Goal: Task Accomplishment & Management: Use online tool/utility

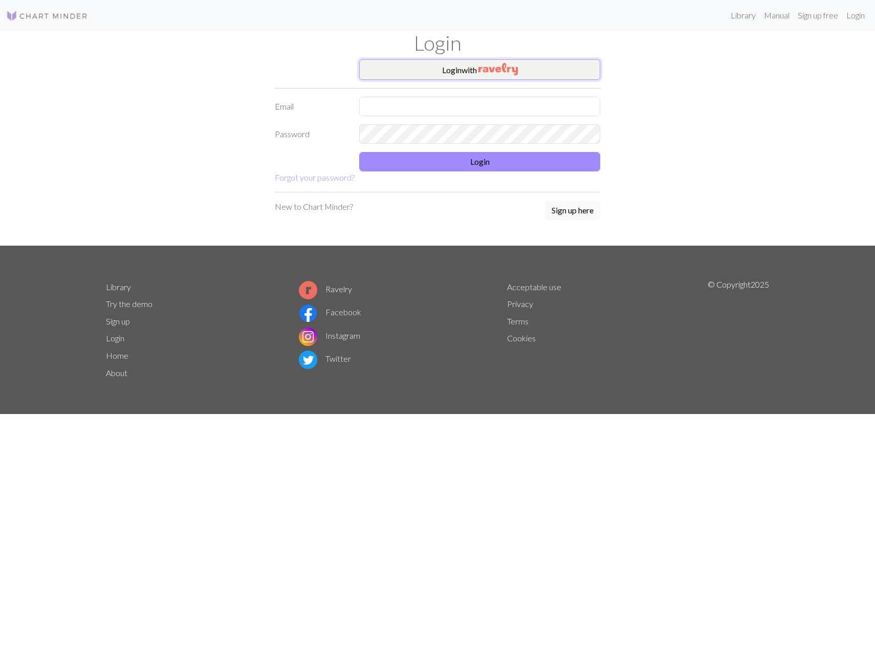
click at [526, 62] on button "Login with" at bounding box center [479, 69] width 241 height 20
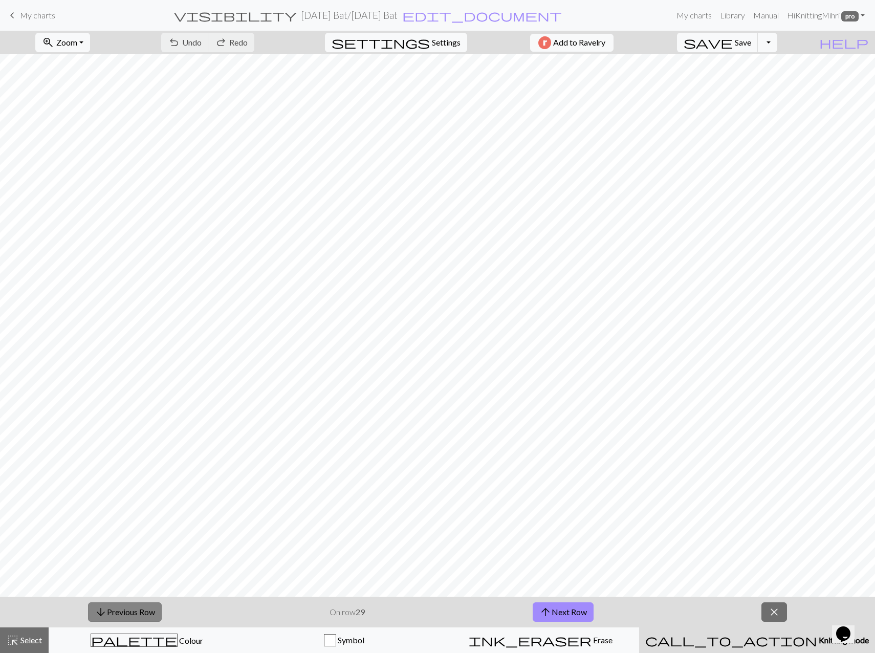
click at [129, 616] on button "arrow_downward Previous Row" at bounding box center [125, 611] width 74 height 19
click at [755, 49] on button "save Save Save" at bounding box center [717, 42] width 81 height 19
click at [144, 611] on button "arrow_downward Previous Row" at bounding box center [125, 611] width 74 height 19
click at [751, 44] on span "Save" at bounding box center [743, 42] width 16 height 10
click at [130, 608] on button "arrow_downward Previous Row" at bounding box center [125, 611] width 74 height 19
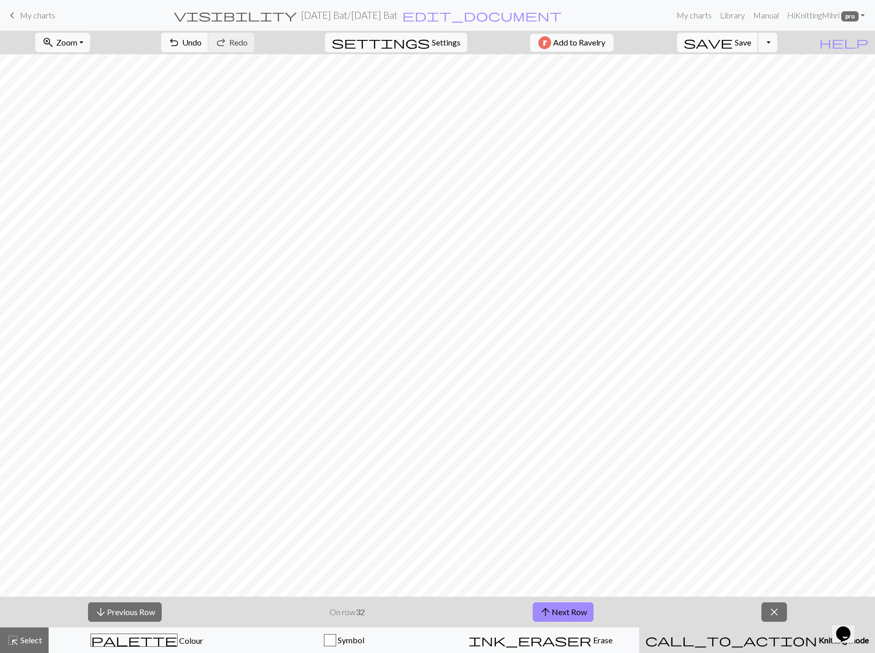
click at [757, 36] on button "save Save Save" at bounding box center [717, 42] width 81 height 19
click at [757, 36] on div "Chart saved" at bounding box center [437, 20] width 875 height 40
drag, startPoint x: 757, startPoint y: 36, endPoint x: 763, endPoint y: 51, distance: 16.5
click at [710, 43] on div "Chart saved Chart saved" at bounding box center [437, 40] width 875 height 81
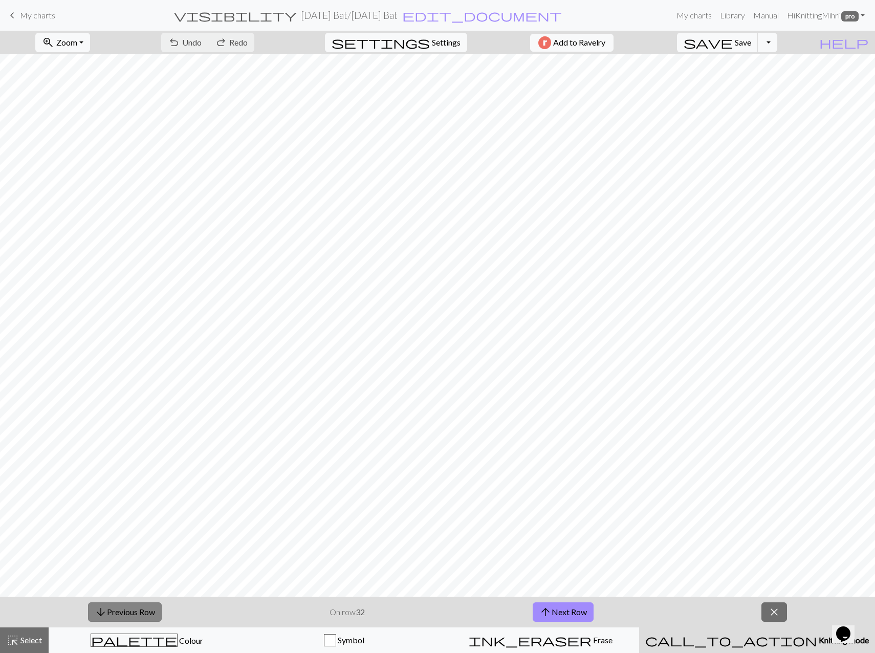
click at [137, 605] on button "arrow_downward Previous Row" at bounding box center [125, 611] width 74 height 19
click at [751, 38] on span "Save" at bounding box center [743, 42] width 16 height 10
click at [132, 616] on button "arrow_downward Previous Row" at bounding box center [125, 611] width 74 height 19
click at [733, 41] on span "save" at bounding box center [708, 42] width 49 height 14
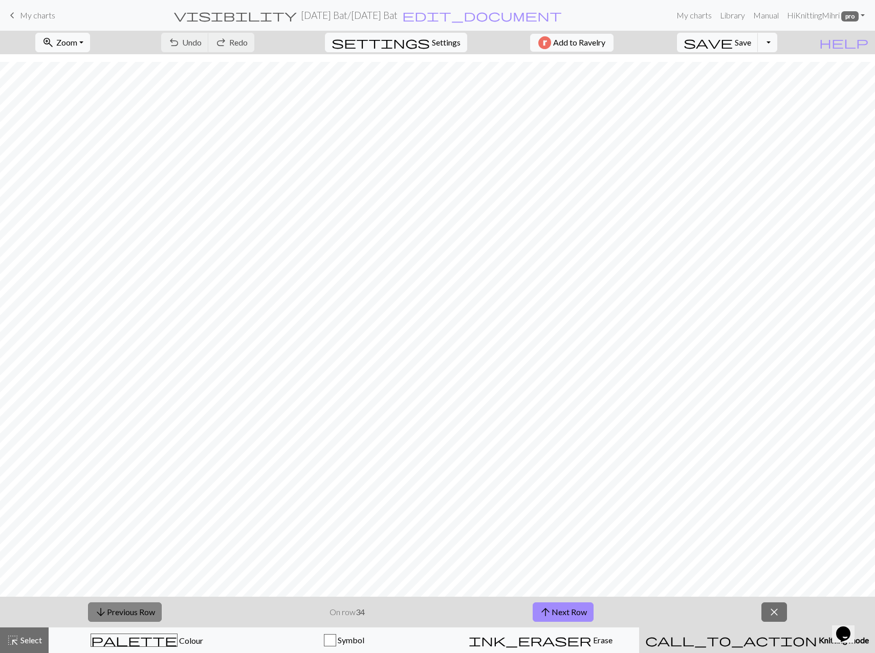
click at [137, 609] on button "arrow_downward Previous Row" at bounding box center [125, 611] width 74 height 19
click at [751, 40] on span "Save" at bounding box center [743, 42] width 16 height 10
click at [129, 608] on button "arrow_downward Previous Row" at bounding box center [125, 611] width 74 height 19
click at [751, 44] on span "Save" at bounding box center [743, 42] width 16 height 10
click at [124, 613] on button "arrow_downward Previous Row" at bounding box center [125, 611] width 74 height 19
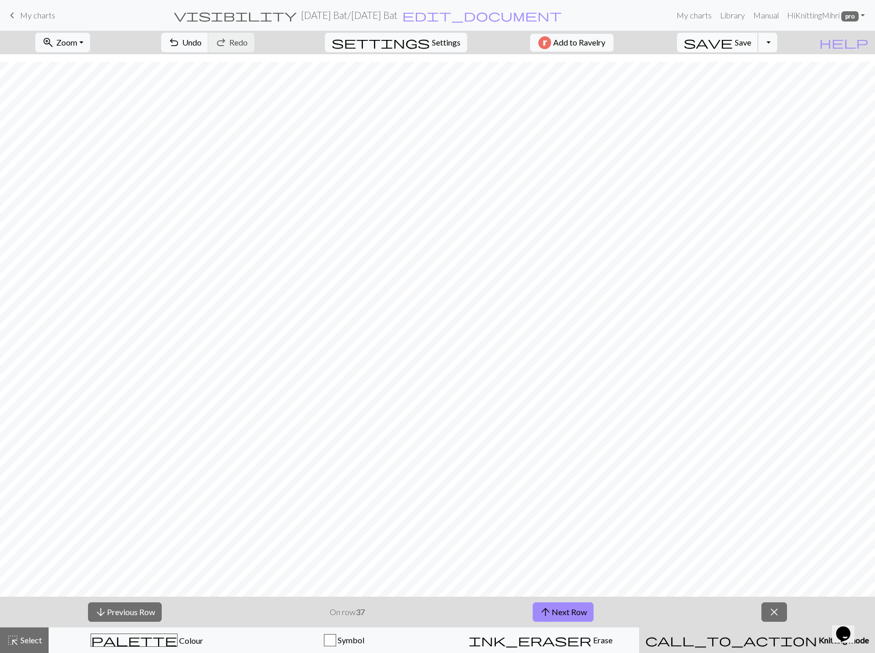
click at [758, 35] on button "save Save Save" at bounding box center [717, 42] width 81 height 19
click at [141, 610] on button "arrow_downward Previous Row" at bounding box center [125, 611] width 74 height 19
click at [733, 46] on span "save" at bounding box center [708, 42] width 49 height 14
click at [153, 609] on button "arrow_downward Previous Row" at bounding box center [125, 611] width 74 height 19
click at [754, 37] on button "save Save Save" at bounding box center [717, 42] width 81 height 19
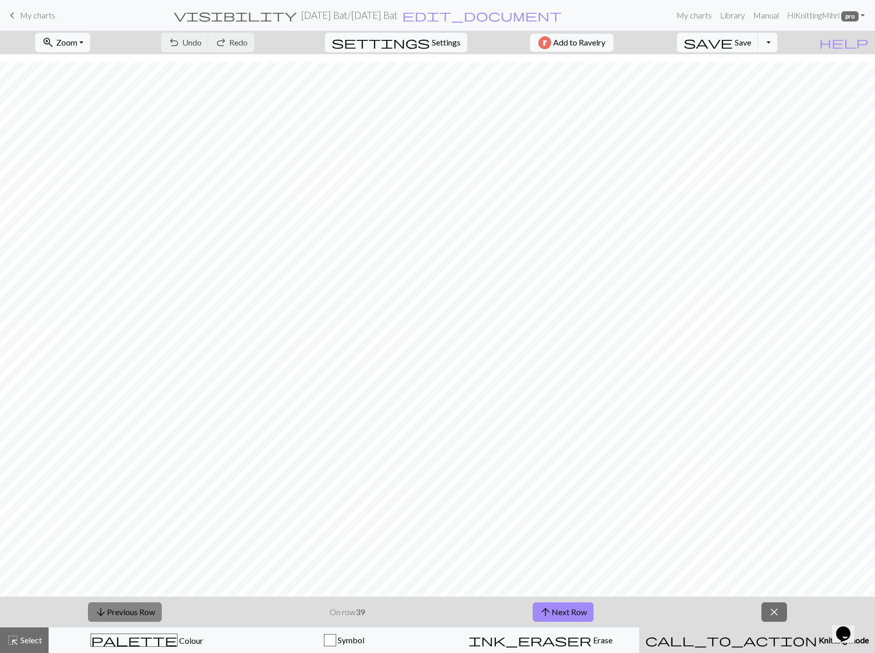
click at [147, 609] on button "arrow_downward Previous Row" at bounding box center [125, 611] width 74 height 19
click at [751, 41] on span "Save" at bounding box center [743, 42] width 16 height 10
click at [77, 38] on span "Zoom" at bounding box center [66, 42] width 21 height 10
click at [71, 174] on button "200%" at bounding box center [76, 172] width 81 height 16
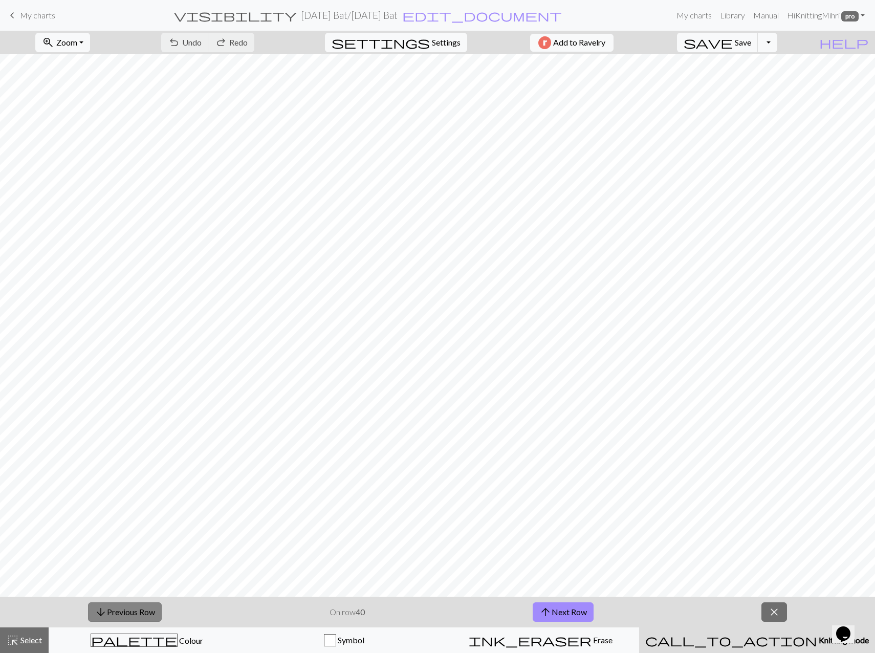
click at [134, 608] on button "arrow_downward Previous Row" at bounding box center [125, 611] width 74 height 19
click at [751, 46] on span "Save" at bounding box center [743, 42] width 16 height 10
click at [85, 35] on div "Chart saved" at bounding box center [437, 20] width 875 height 40
click at [85, 37] on div "Chart saved" at bounding box center [437, 20] width 875 height 40
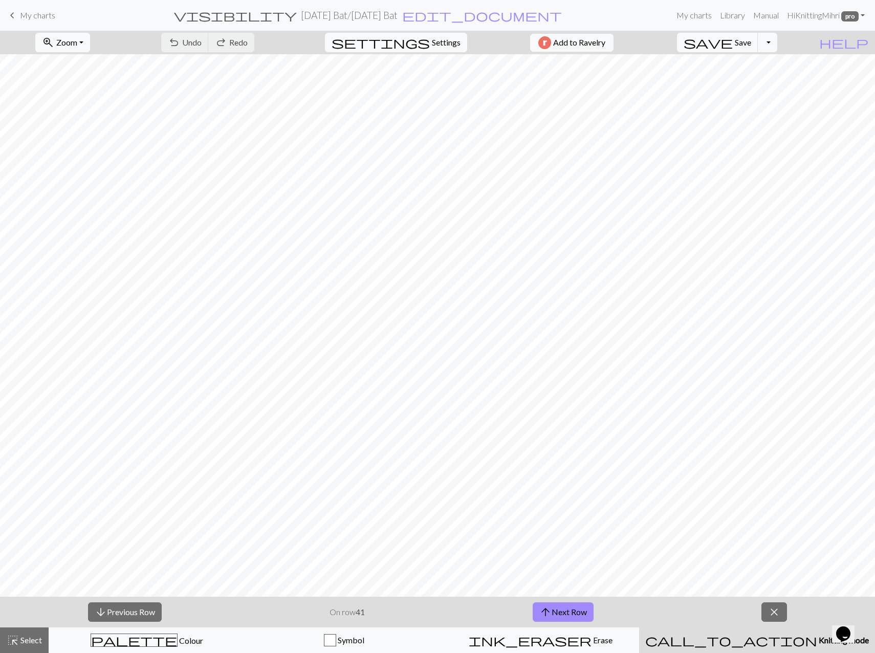
click at [77, 43] on span "Zoom" at bounding box center [66, 42] width 21 height 10
click at [68, 138] on button "100%" at bounding box center [76, 139] width 81 height 16
click at [107, 610] on button "arrow_downward Previous Row" at bounding box center [125, 611] width 74 height 19
click at [751, 40] on span "Save" at bounding box center [743, 42] width 16 height 10
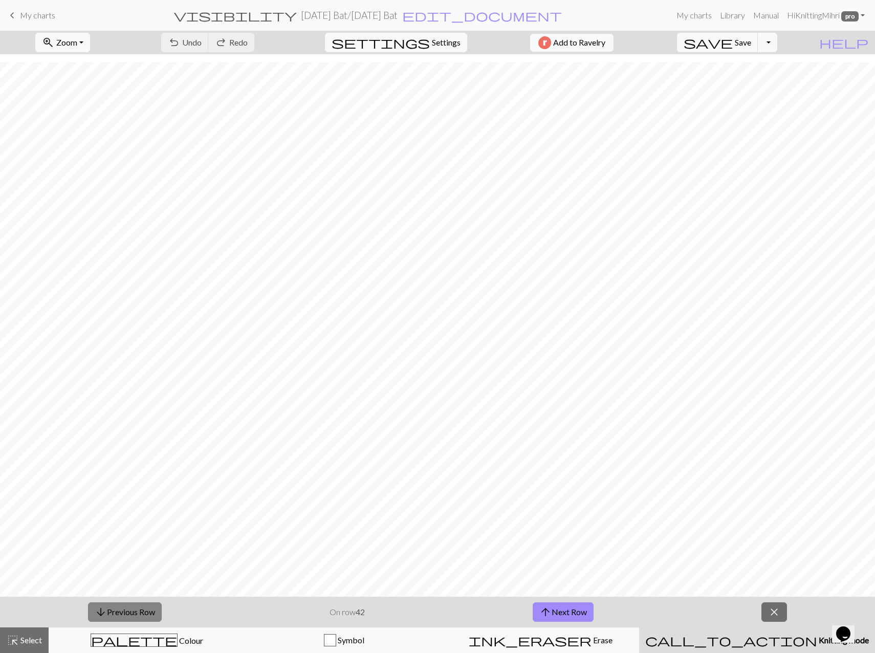
click at [121, 609] on button "arrow_downward Previous Row" at bounding box center [125, 611] width 74 height 19
click at [751, 40] on span "Save" at bounding box center [743, 42] width 16 height 10
click at [140, 617] on button "arrow_downward Previous Row" at bounding box center [125, 611] width 74 height 19
click at [751, 45] on span "Save" at bounding box center [743, 42] width 16 height 10
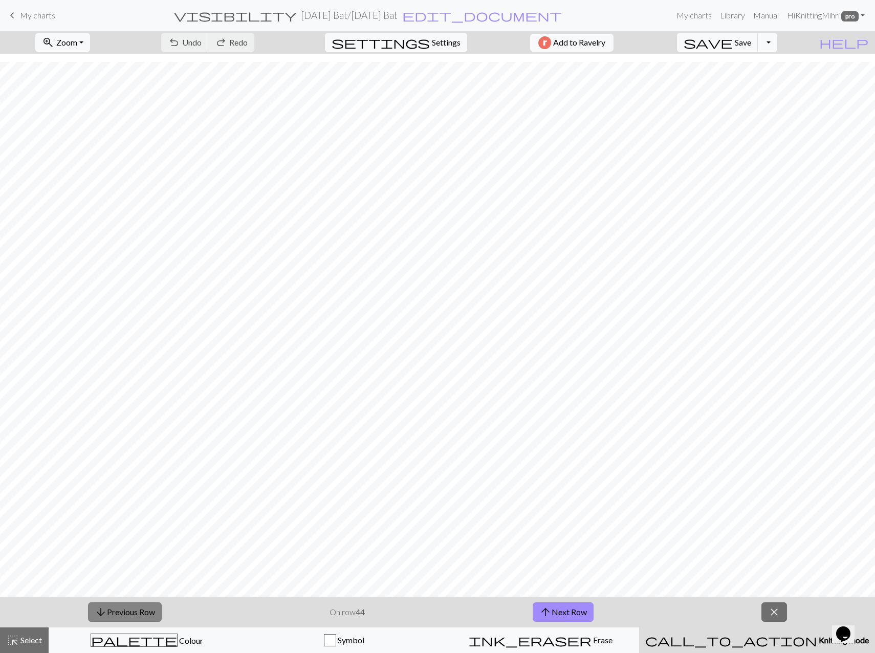
click at [132, 607] on button "arrow_downward Previous Row" at bounding box center [125, 611] width 74 height 19
click at [758, 48] on button "save Save Save" at bounding box center [717, 42] width 81 height 19
click at [134, 617] on button "arrow_downward Previous Row" at bounding box center [125, 611] width 74 height 19
click at [733, 46] on span "save" at bounding box center [708, 42] width 49 height 14
click at [123, 615] on button "arrow_downward Previous Row" at bounding box center [125, 611] width 74 height 19
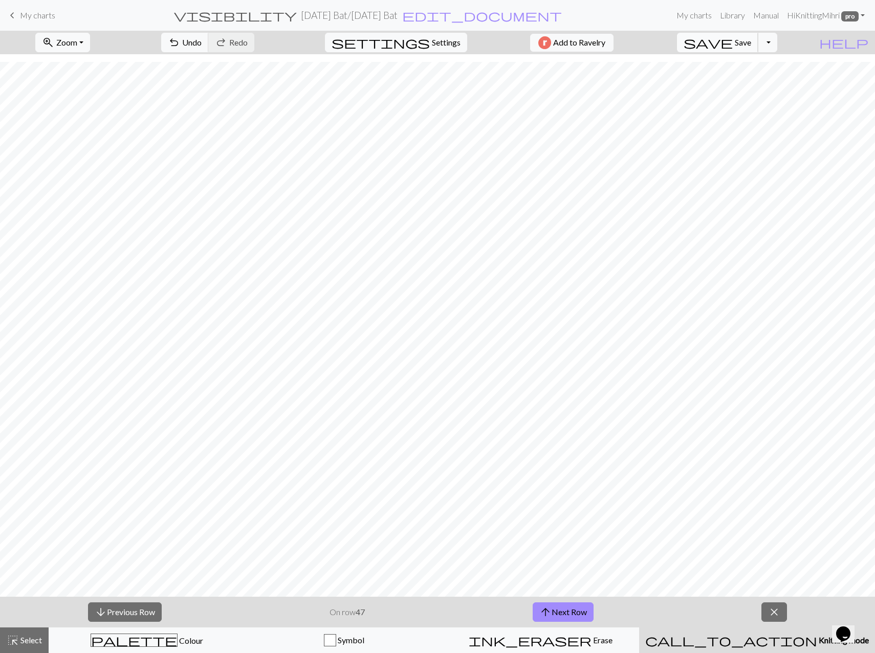
click at [733, 38] on span "save" at bounding box center [708, 42] width 49 height 14
click at [108, 609] on button "arrow_downward Previous Row" at bounding box center [125, 611] width 74 height 19
click at [733, 43] on span "save" at bounding box center [708, 42] width 49 height 14
click at [133, 613] on button "arrow_downward Previous Row" at bounding box center [125, 611] width 74 height 19
click at [733, 46] on span "save" at bounding box center [708, 42] width 49 height 14
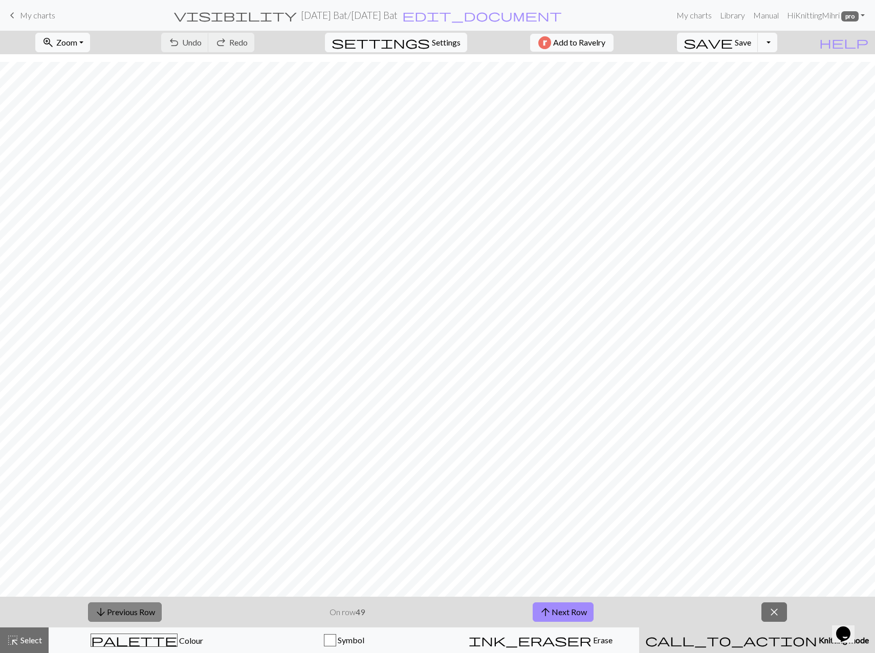
click at [143, 611] on button "arrow_downward Previous Row" at bounding box center [125, 611] width 74 height 19
click at [751, 37] on span "Save" at bounding box center [743, 42] width 16 height 10
click at [120, 608] on button "arrow_downward Previous Row" at bounding box center [125, 611] width 74 height 19
click at [751, 42] on span "Save" at bounding box center [743, 42] width 16 height 10
click at [126, 608] on button "arrow_downward Previous Row" at bounding box center [125, 611] width 74 height 19
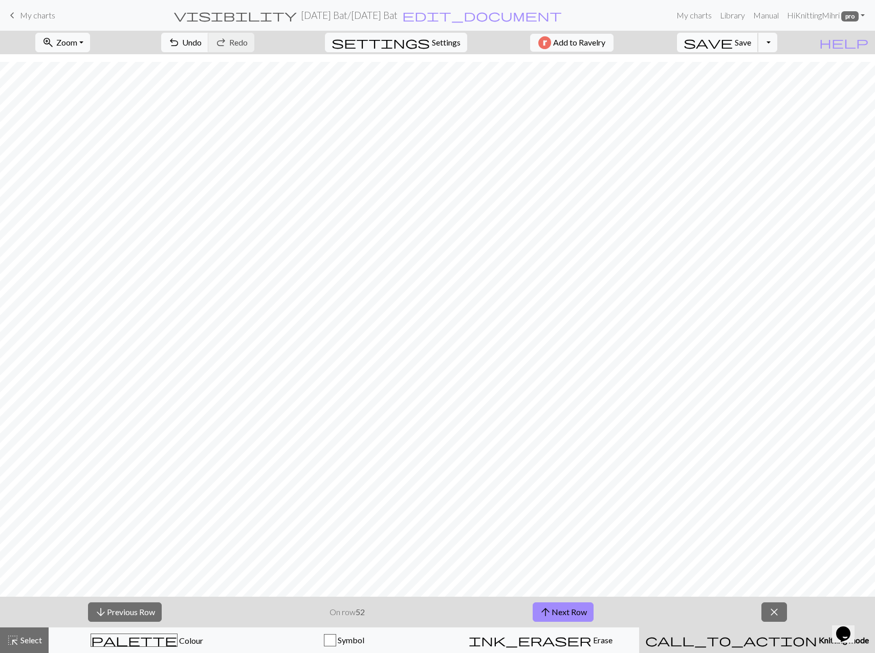
click at [751, 43] on span "Save" at bounding box center [743, 42] width 16 height 10
click at [128, 612] on button "arrow_downward Previous Row" at bounding box center [125, 611] width 74 height 19
click at [751, 40] on span "Save" at bounding box center [743, 42] width 16 height 10
click at [112, 617] on button "arrow_downward Previous Row" at bounding box center [125, 611] width 74 height 19
click at [754, 41] on button "save Save Save" at bounding box center [717, 42] width 81 height 19
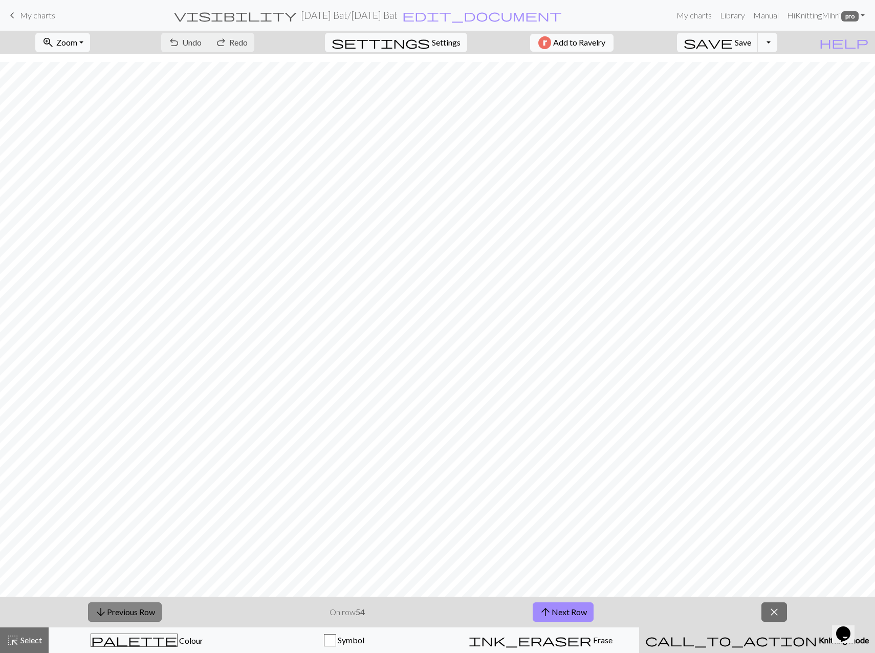
click at [124, 615] on button "arrow_downward Previous Row" at bounding box center [125, 611] width 74 height 19
click at [751, 46] on span "Save" at bounding box center [743, 42] width 16 height 10
click at [133, 612] on button "arrow_downward Previous Row" at bounding box center [125, 611] width 74 height 19
click at [751, 41] on span "Save" at bounding box center [743, 42] width 16 height 10
click at [125, 618] on button "arrow_downward Previous Row" at bounding box center [125, 611] width 74 height 19
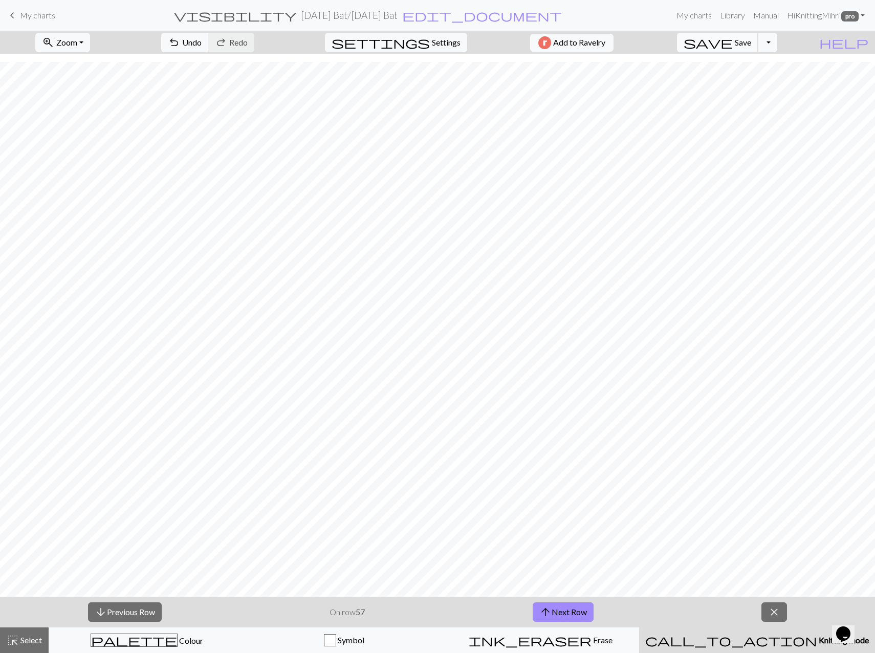
click at [733, 46] on span "save" at bounding box center [708, 42] width 49 height 14
click at [130, 608] on button "arrow_downward Previous Row" at bounding box center [125, 611] width 74 height 19
click at [751, 47] on span "Save" at bounding box center [743, 42] width 16 height 10
click at [130, 612] on button "arrow_downward Previous Row" at bounding box center [125, 611] width 74 height 19
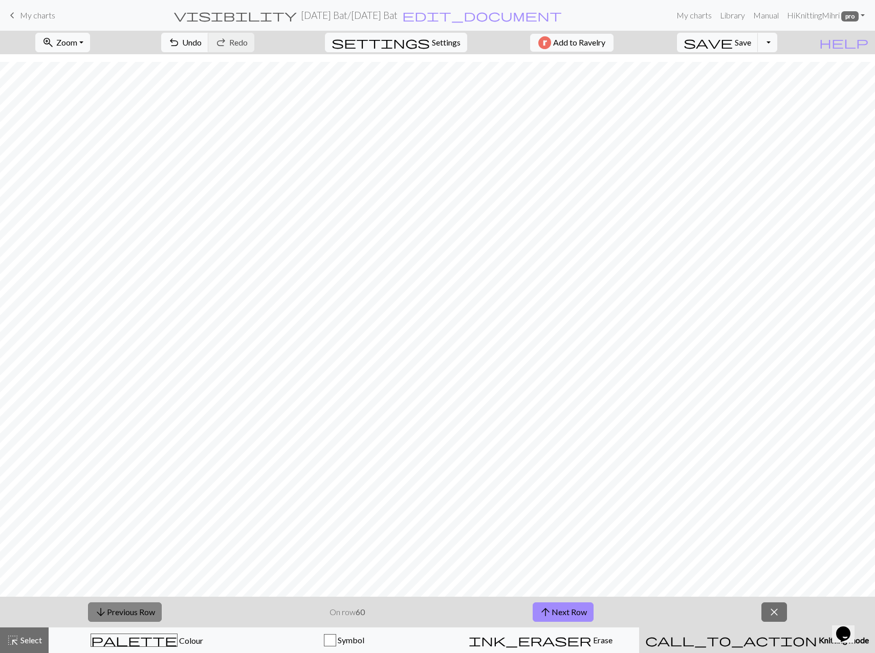
click at [130, 612] on button "arrow_downward Previous Row" at bounding box center [125, 611] width 74 height 19
click at [775, 619] on button "close" at bounding box center [774, 611] width 26 height 19
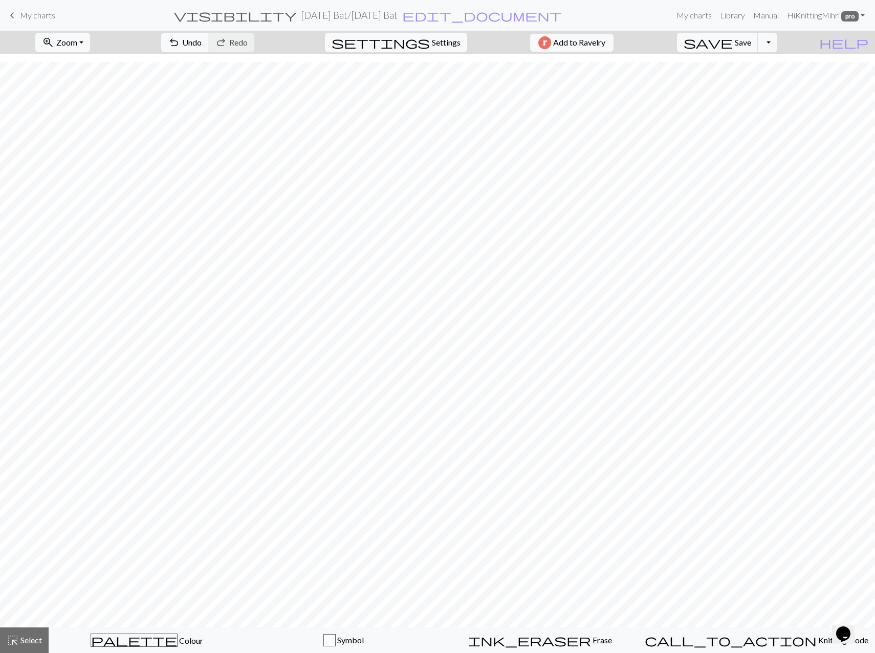
scroll to position [0, 0]
click at [733, 45] on span "save" at bounding box center [708, 42] width 49 height 14
